Goal: Transaction & Acquisition: Purchase product/service

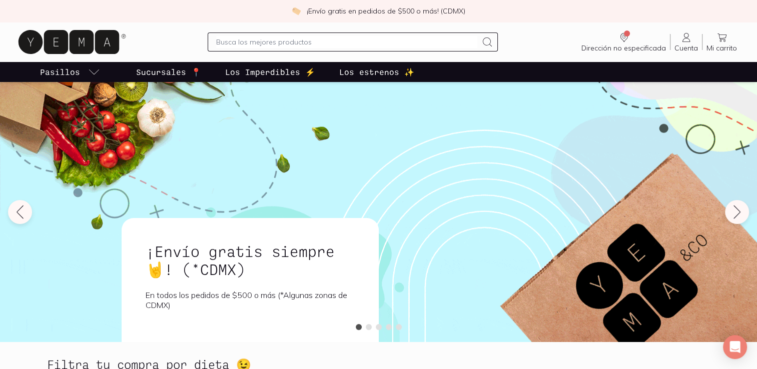
click at [438, 41] on input "text" at bounding box center [346, 42] width 261 height 12
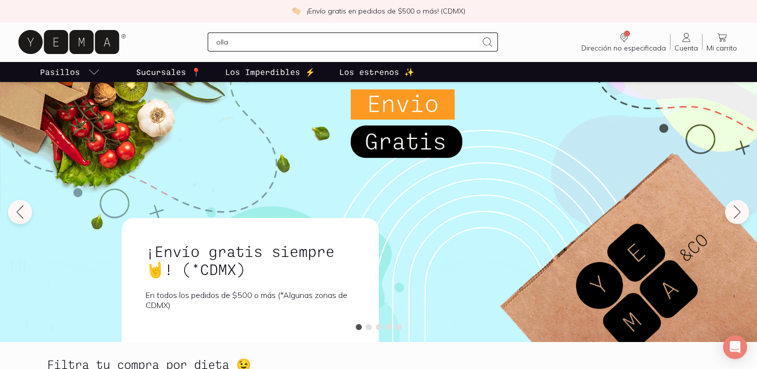
type input "ollas"
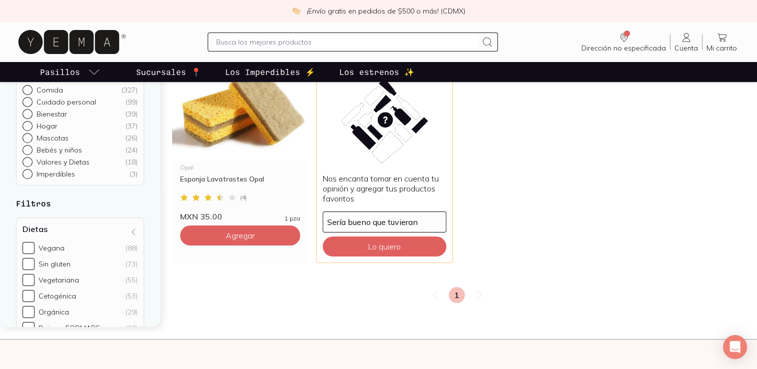
scroll to position [34, 0]
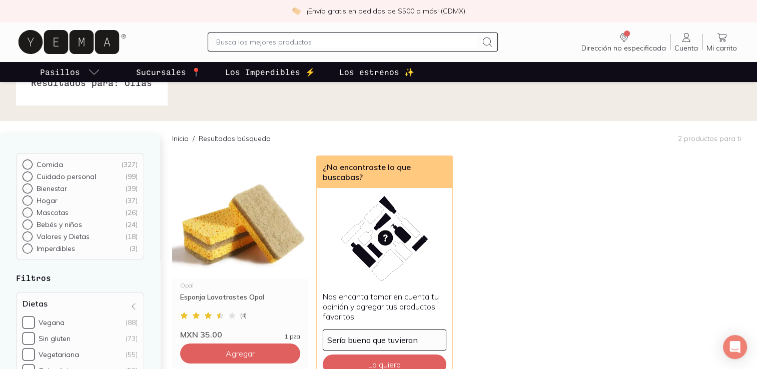
click at [312, 42] on input "text" at bounding box center [346, 42] width 261 height 12
type input "bateria"
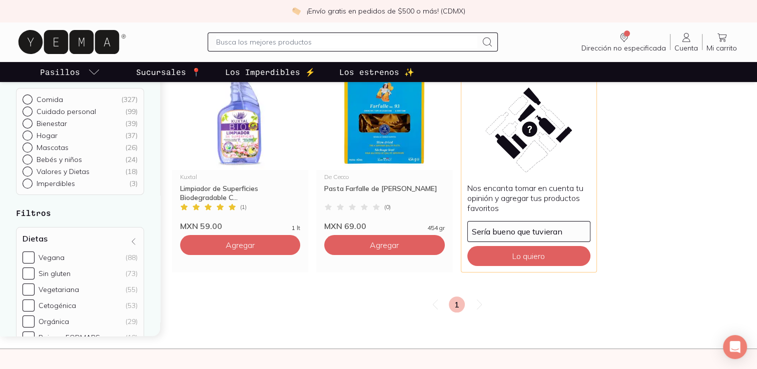
scroll to position [143, 0]
click at [249, 148] on img at bounding box center [240, 108] width 136 height 123
